Goal: Task Accomplishment & Management: Use online tool/utility

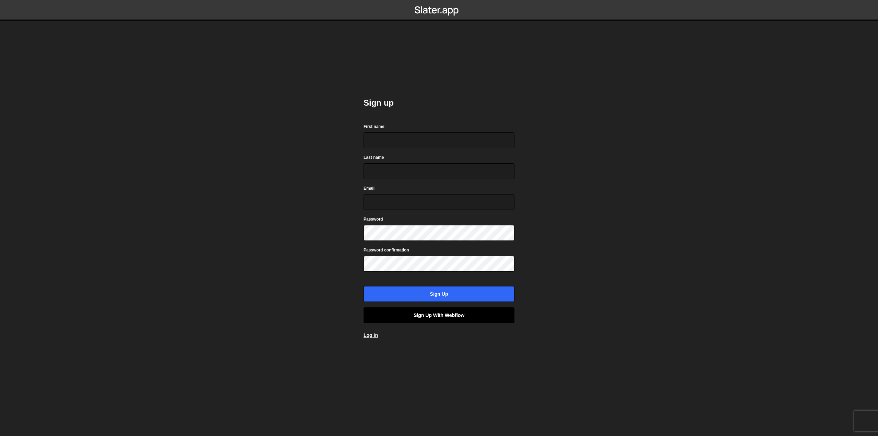
click at [436, 310] on link "Sign up with Webflow" at bounding box center [439, 315] width 151 height 16
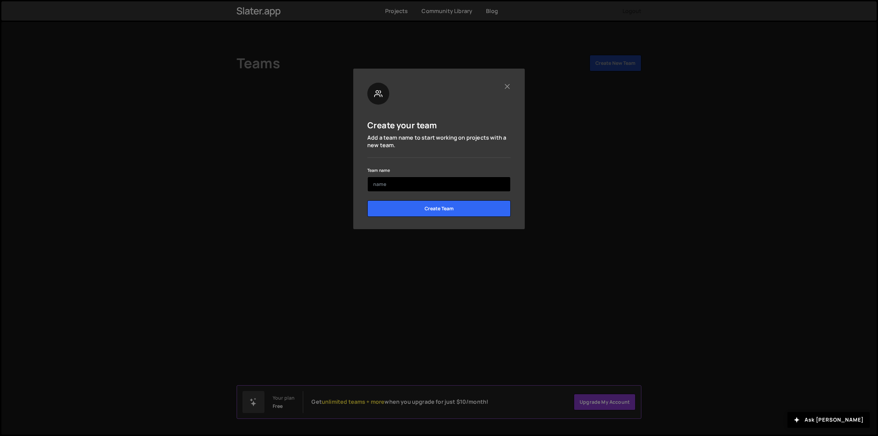
click at [439, 178] on input "text" at bounding box center [438, 184] width 143 height 15
type input "Kinisi"
click at [449, 212] on input "Create Team" at bounding box center [438, 208] width 143 height 16
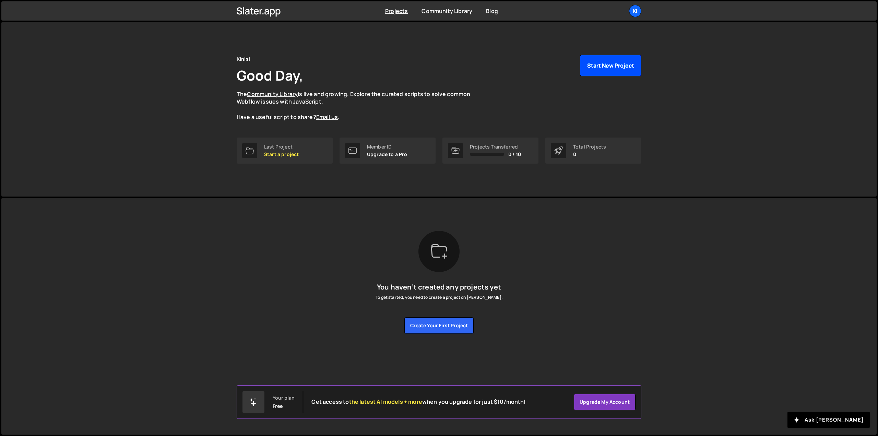
click at [585, 68] on button "Start New Project" at bounding box center [610, 65] width 61 height 21
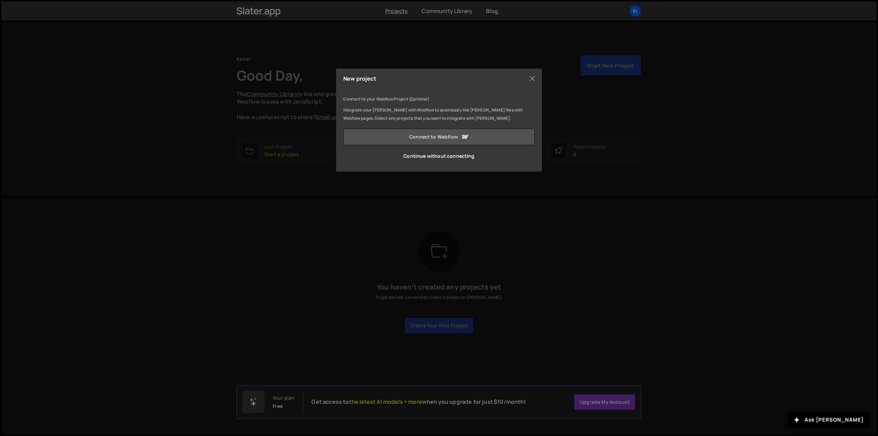
click at [442, 136] on link "Connect to Webflow" at bounding box center [438, 137] width 191 height 16
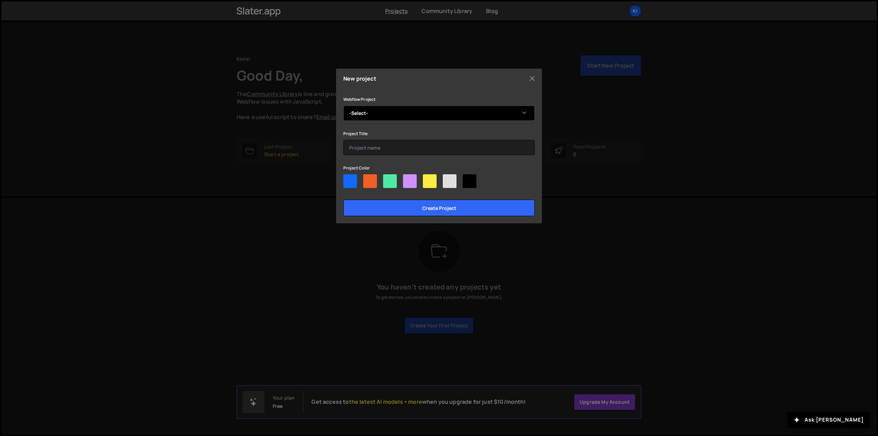
click at [425, 118] on select "-Select- Kinisi 2 Felix Motion" at bounding box center [438, 113] width 191 height 15
select select "66a0b7eced80eab2f8a13c1d"
click at [343, 106] on select "-Select- Kinisi 2 Felix Motion" at bounding box center [438, 113] width 191 height 15
click at [402, 145] on input "text" at bounding box center [438, 147] width 191 height 15
type input "Rive Test"
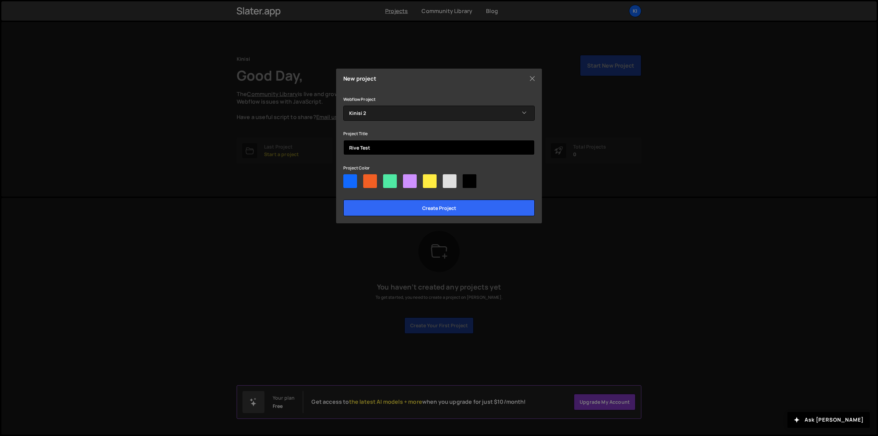
click at [343, 200] on input "Create project" at bounding box center [438, 208] width 191 height 16
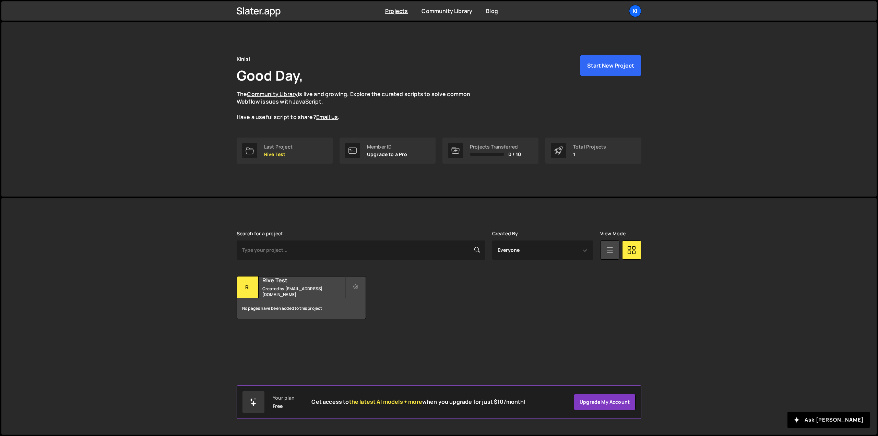
click at [430, 209] on div "[PERSON_NAME] is designed for desktop use. Please use a larger screen to access…" at bounding box center [438, 275] width 425 height 154
click at [601, 403] on link "Upgrade my account" at bounding box center [605, 402] width 62 height 16
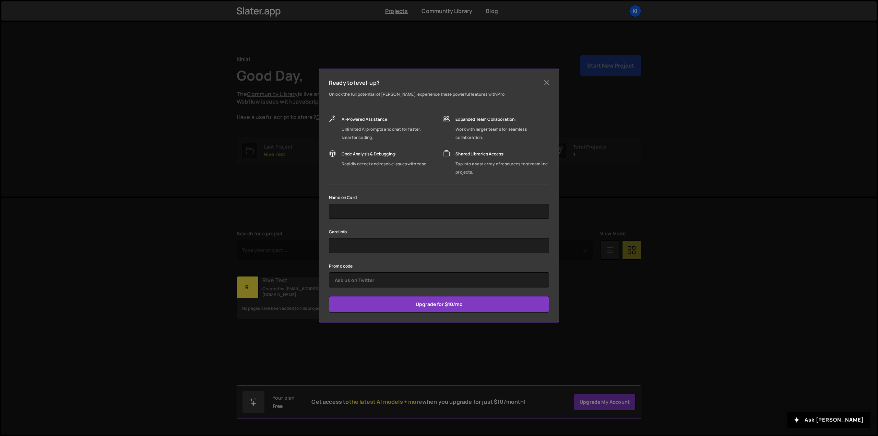
click at [357, 118] on div "AI-Powered Assistance:" at bounding box center [389, 119] width 94 height 8
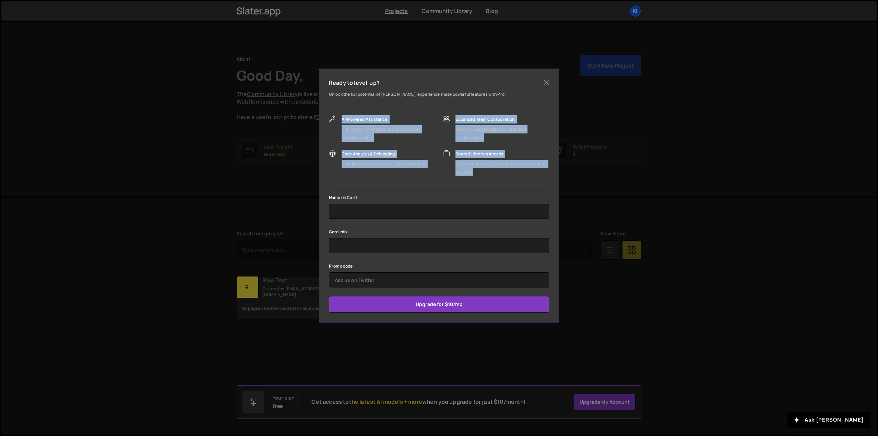
drag, startPoint x: 357, startPoint y: 118, endPoint x: 491, endPoint y: 174, distance: 144.7
click at [491, 174] on div "AI-Powered Assistance: Unlimited AI prompts and chat for faster, smarter coding…" at bounding box center [439, 145] width 220 height 61
click at [491, 174] on div "Tap into a vast array of resources to streamline projects." at bounding box center [503, 168] width 94 height 16
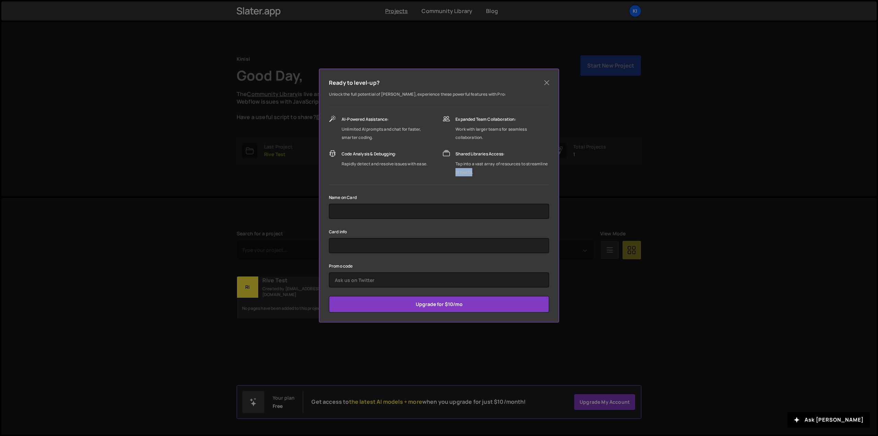
click at [491, 174] on div "Tap into a vast array of resources to streamline projects." at bounding box center [503, 168] width 94 height 16
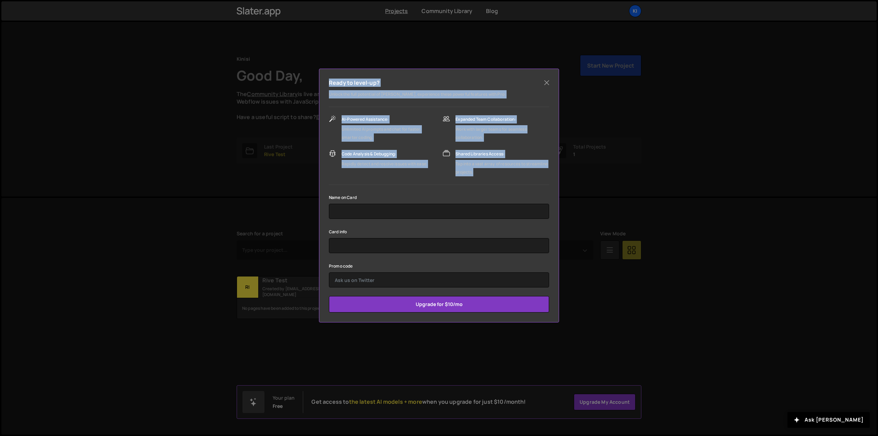
drag, startPoint x: 491, startPoint y: 174, endPoint x: 355, endPoint y: 79, distance: 165.3
click at [356, 81] on div "Ready to level-up? Unlock the full potential of [PERSON_NAME], experience these…" at bounding box center [439, 196] width 240 height 254
click at [355, 79] on h5 "Ready to level-up?" at bounding box center [354, 83] width 51 height 8
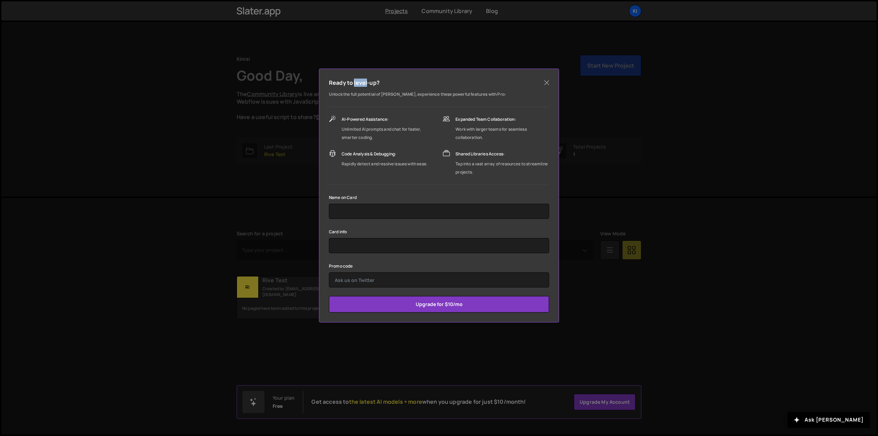
click at [355, 79] on h5 "Ready to level-up?" at bounding box center [354, 83] width 51 height 8
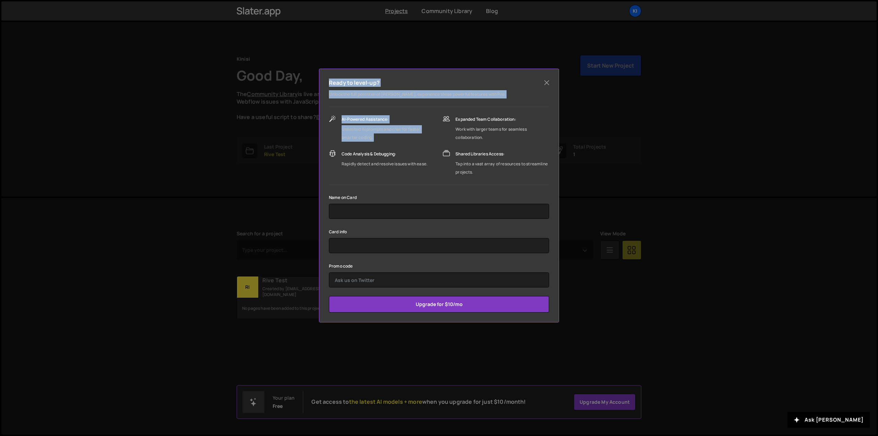
drag, startPoint x: 355, startPoint y: 79, endPoint x: 393, endPoint y: 143, distance: 74.2
click at [393, 143] on div "Ready to level-up? Unlock the full potential of [PERSON_NAME], experience these…" at bounding box center [439, 196] width 240 height 254
click at [395, 145] on div "AI-Powered Assistance: Unlimited AI prompts and chat for faster, smarter coding…" at bounding box center [382, 145] width 107 height 61
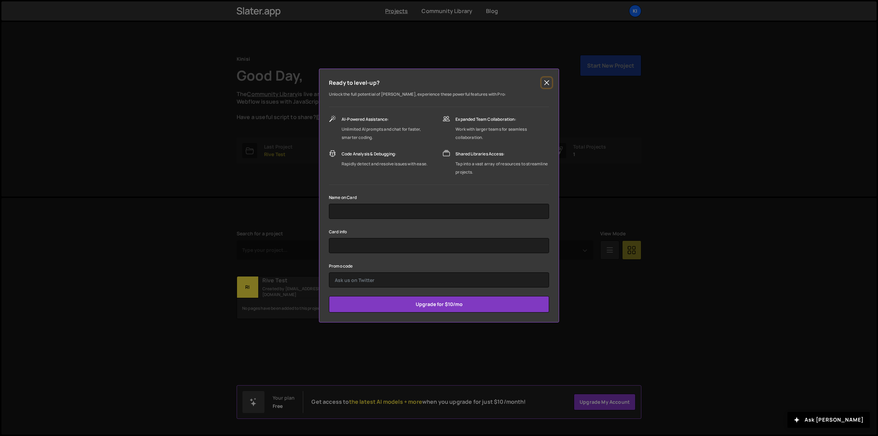
click at [543, 83] on button "Close" at bounding box center [547, 83] width 10 height 10
